Goal: Task Accomplishment & Management: Use online tool/utility

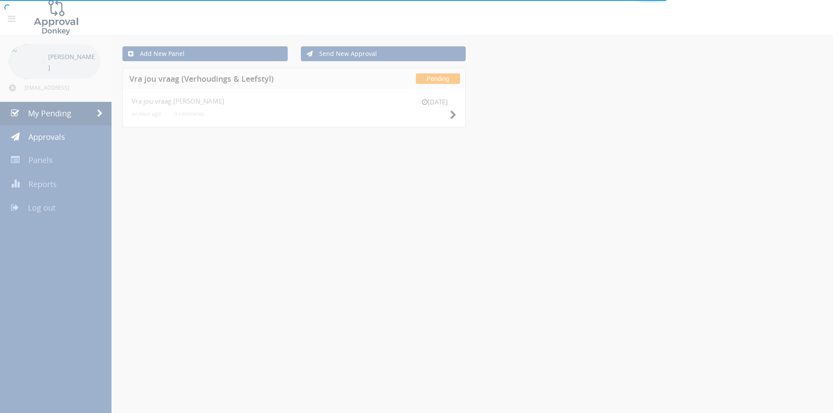
click at [205, 396] on div at bounding box center [416, 206] width 833 height 413
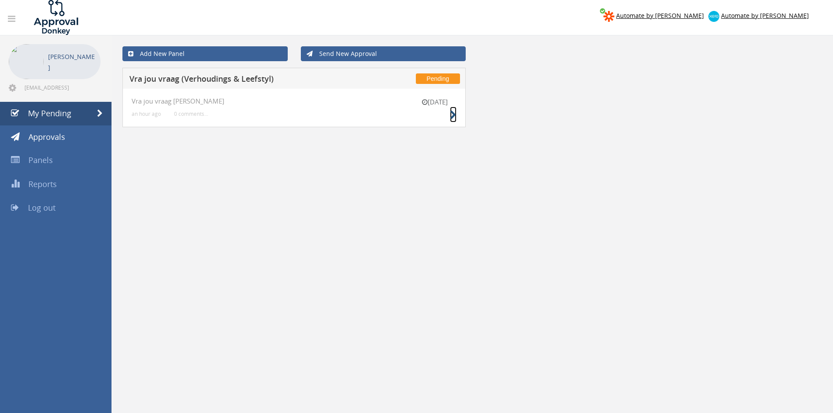
click at [454, 113] on icon at bounding box center [453, 115] width 7 height 9
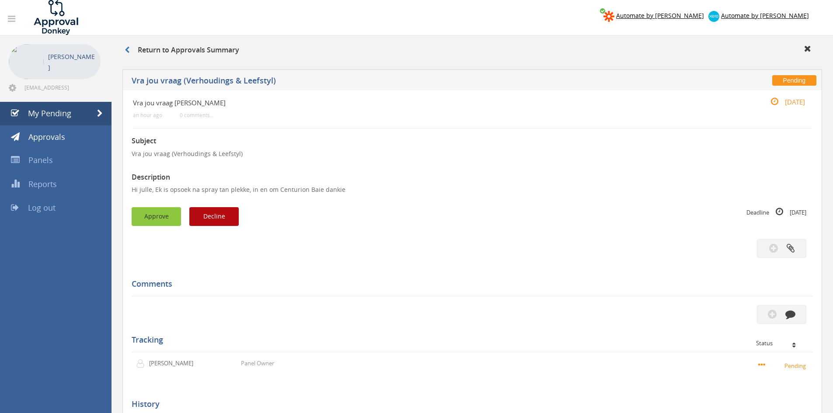
click at [155, 218] on button "Approve" at bounding box center [156, 216] width 49 height 19
